Goal: Task Accomplishment & Management: Manage account settings

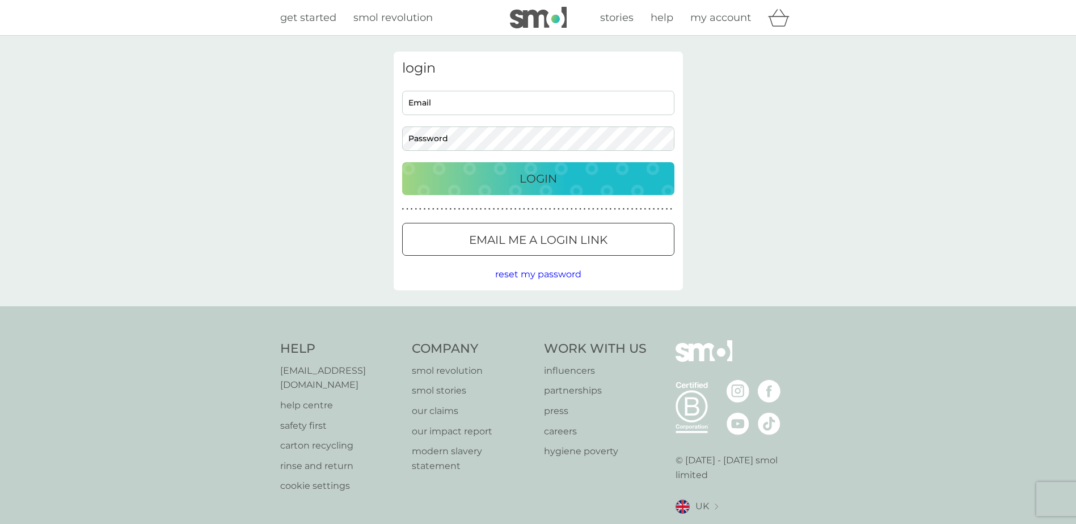
type input "[EMAIL_ADDRESS][DOMAIN_NAME]"
click at [525, 180] on p "Login" at bounding box center [538, 179] width 37 height 18
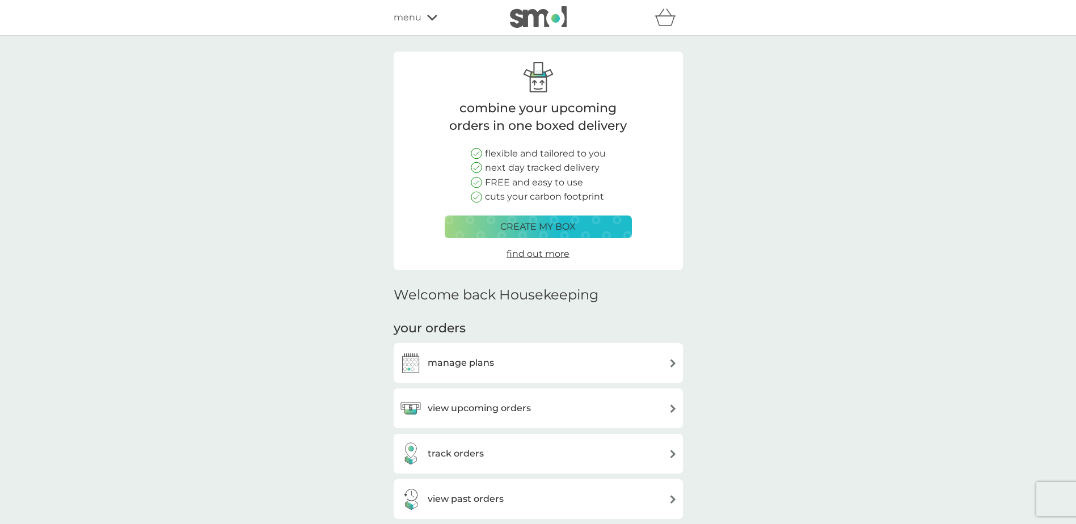
click at [549, 405] on div "view upcoming orders" at bounding box center [538, 408] width 278 height 23
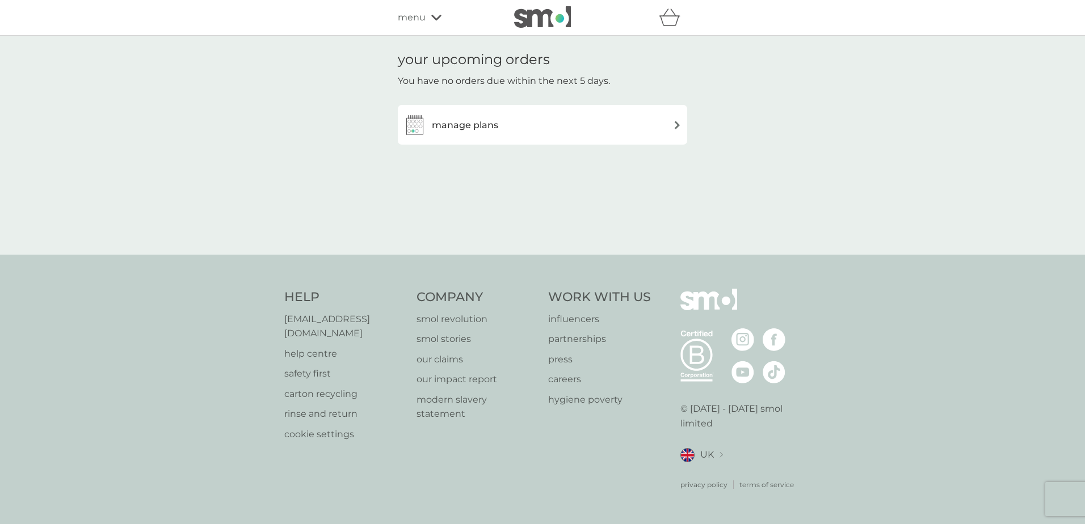
click at [645, 123] on div "manage plans" at bounding box center [542, 124] width 278 height 23
